Goal: Obtain resource: Download file/media

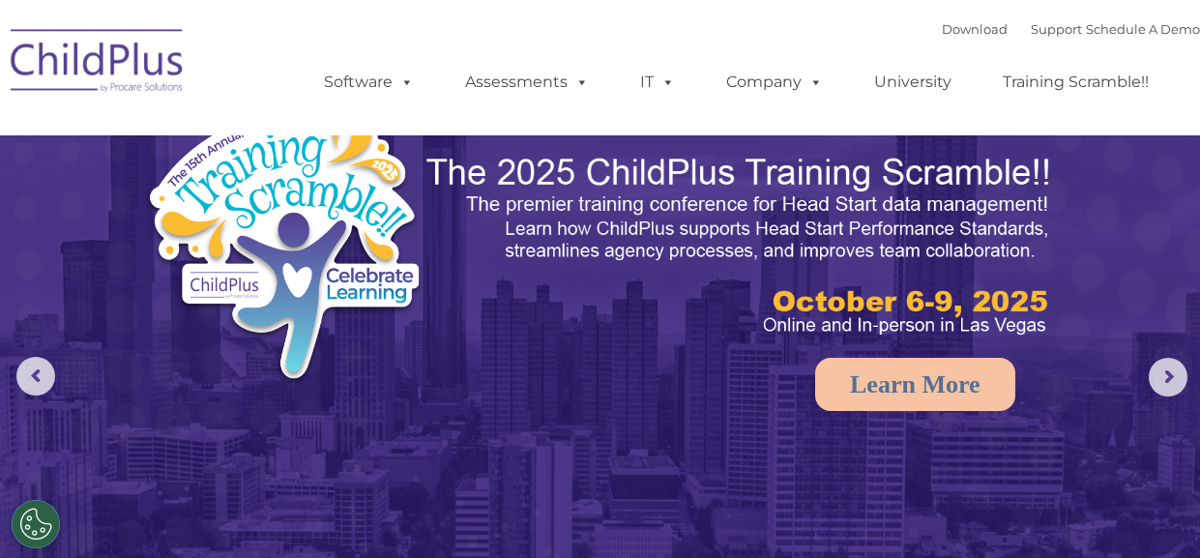
select select "MEDIUM"
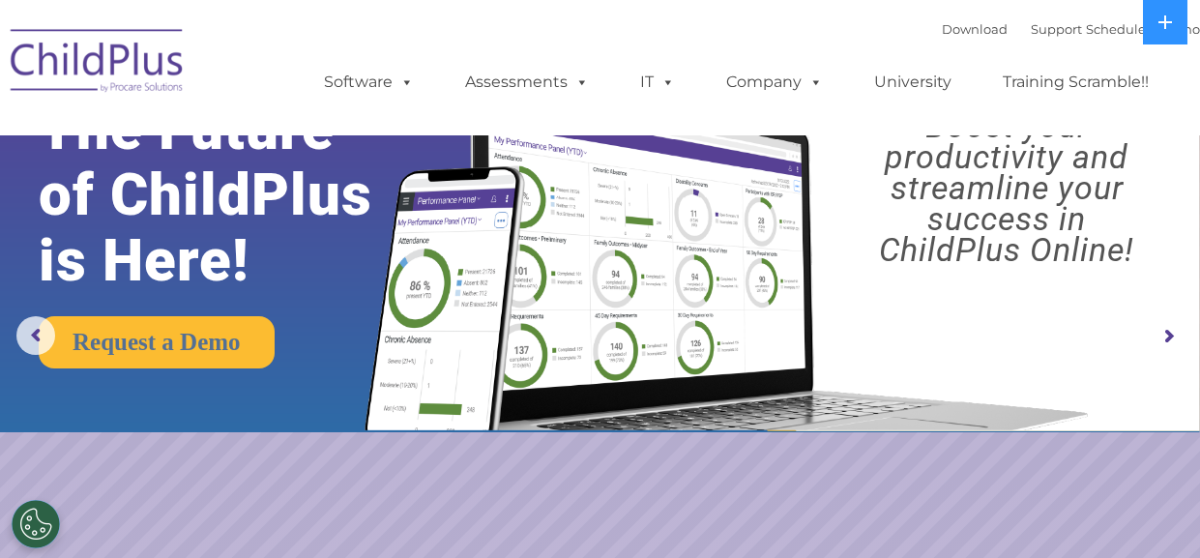
scroll to position [28, 0]
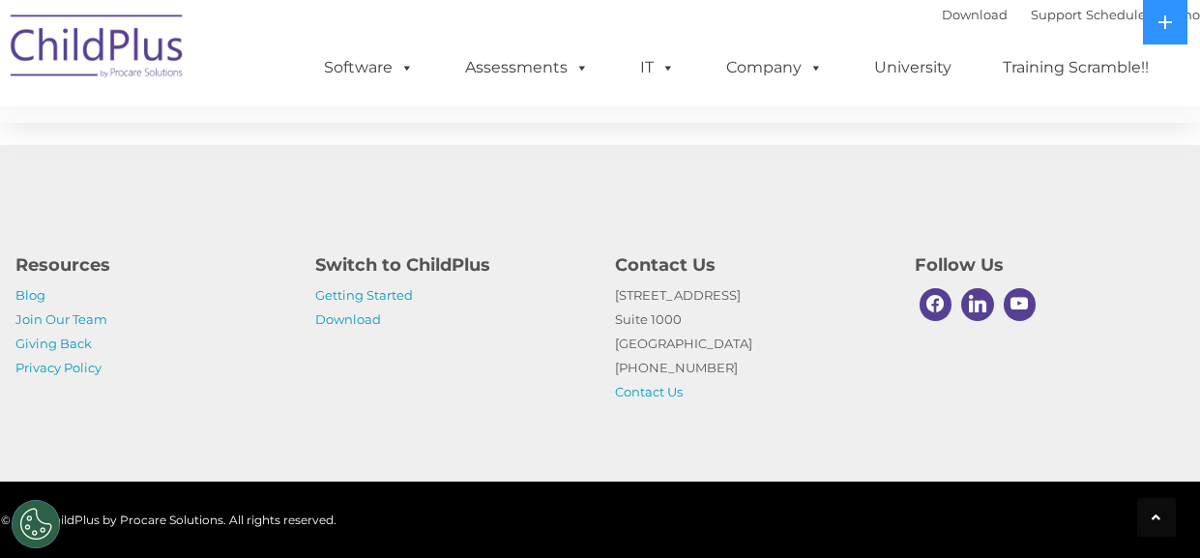
scroll to position [3711, 0]
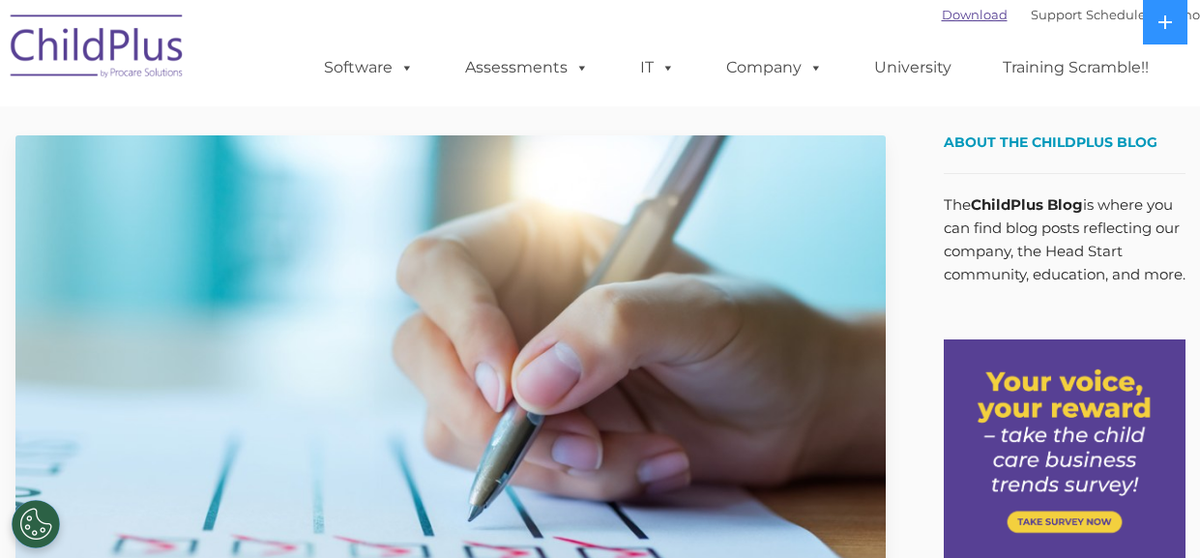
click at [942, 18] on link "Download" at bounding box center [975, 14] width 66 height 15
